Goal: Information Seeking & Learning: Learn about a topic

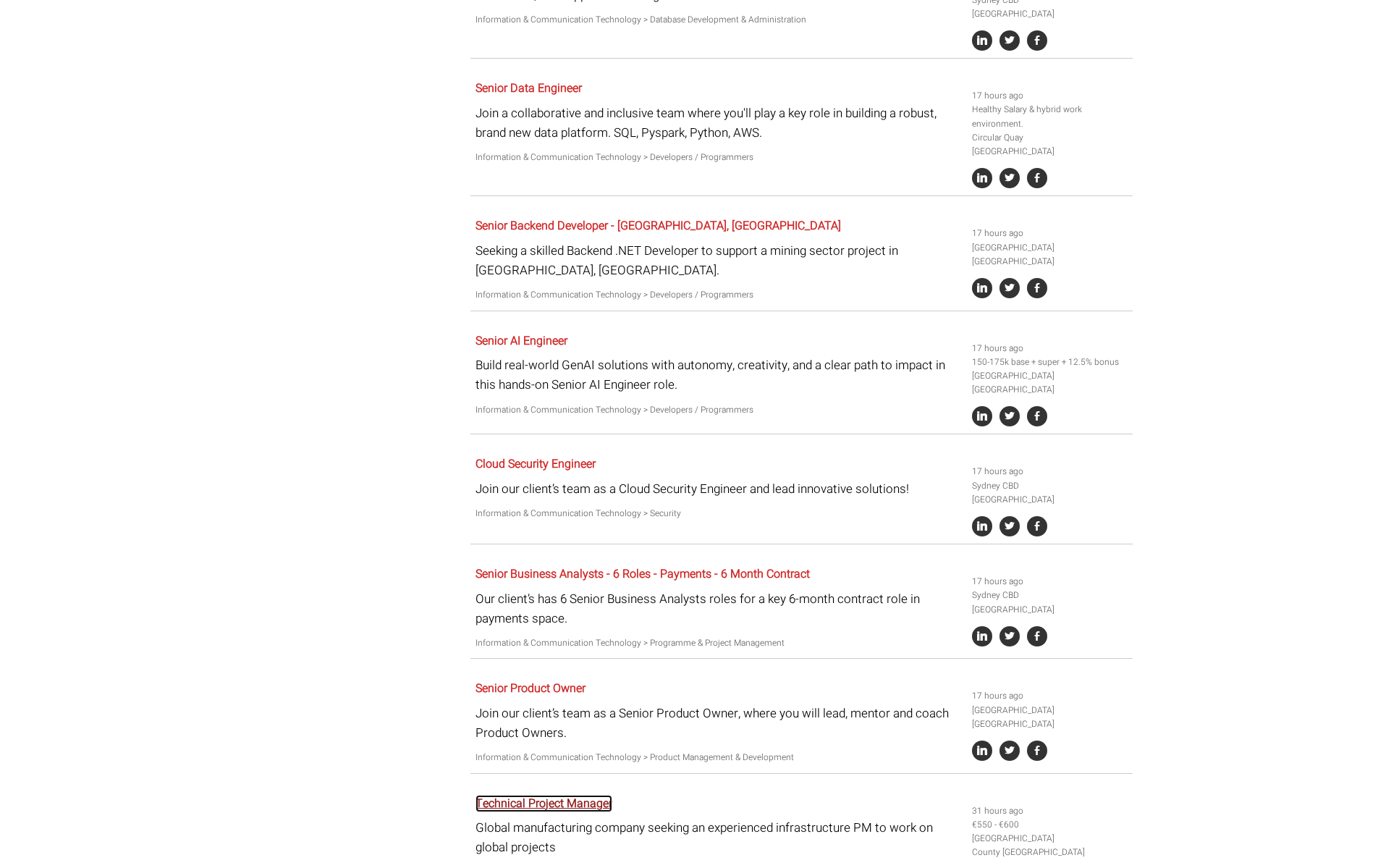
scroll to position [1064, 0]
